Goal: Navigation & Orientation: Find specific page/section

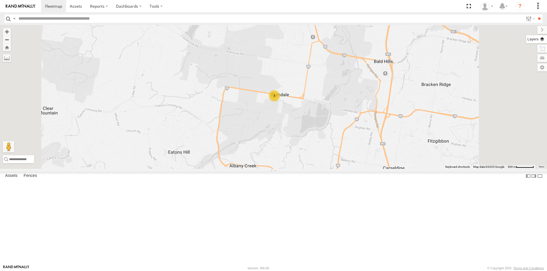
click at [542, 40] on label at bounding box center [536, 39] width 21 height 8
click at [0, 0] on span "Basemaps" at bounding box center [0, 0] width 0 height 0
click at [0, 0] on span "Satellite + Roadmap" at bounding box center [0, 0] width 0 height 0
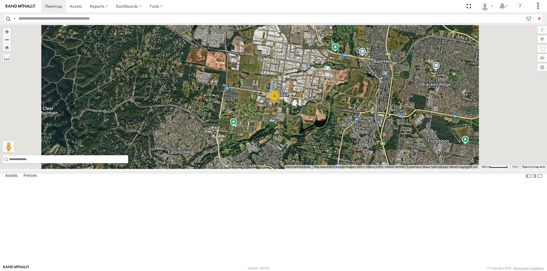
click at [128, 163] on input "text" at bounding box center [65, 159] width 125 height 8
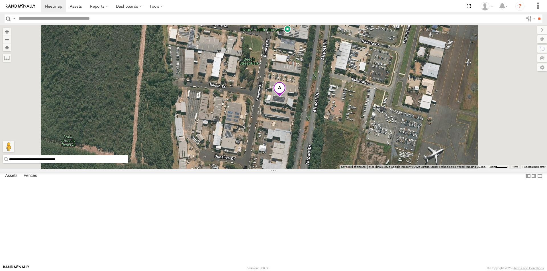
drag, startPoint x: 212, startPoint y: 255, endPoint x: 150, endPoint y: 255, distance: 61.2
click at [128, 163] on input "**********" at bounding box center [65, 159] width 125 height 8
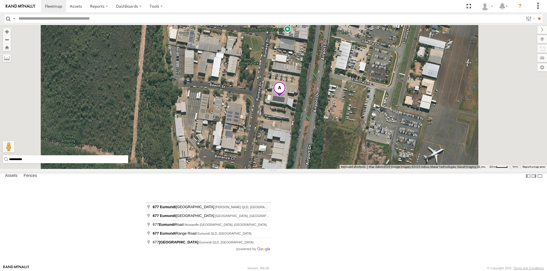
type input "**********"
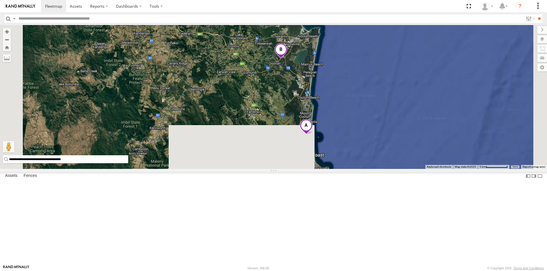
drag, startPoint x: 378, startPoint y: 249, endPoint x: 352, endPoint y: 127, distance: 124.6
click at [352, 127] on div at bounding box center [273, 97] width 547 height 144
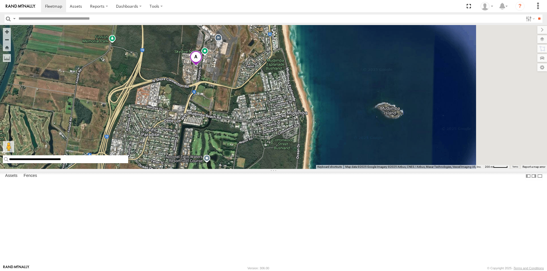
drag, startPoint x: 446, startPoint y: 135, endPoint x: 202, endPoint y: 186, distance: 248.8
click at [202, 169] on div at bounding box center [273, 97] width 547 height 144
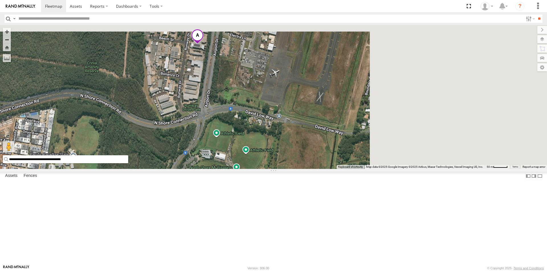
drag, startPoint x: 417, startPoint y: 113, endPoint x: 268, endPoint y: 203, distance: 174.0
click at [268, 169] on div at bounding box center [273, 97] width 547 height 144
